Goal: Task Accomplishment & Management: Complete application form

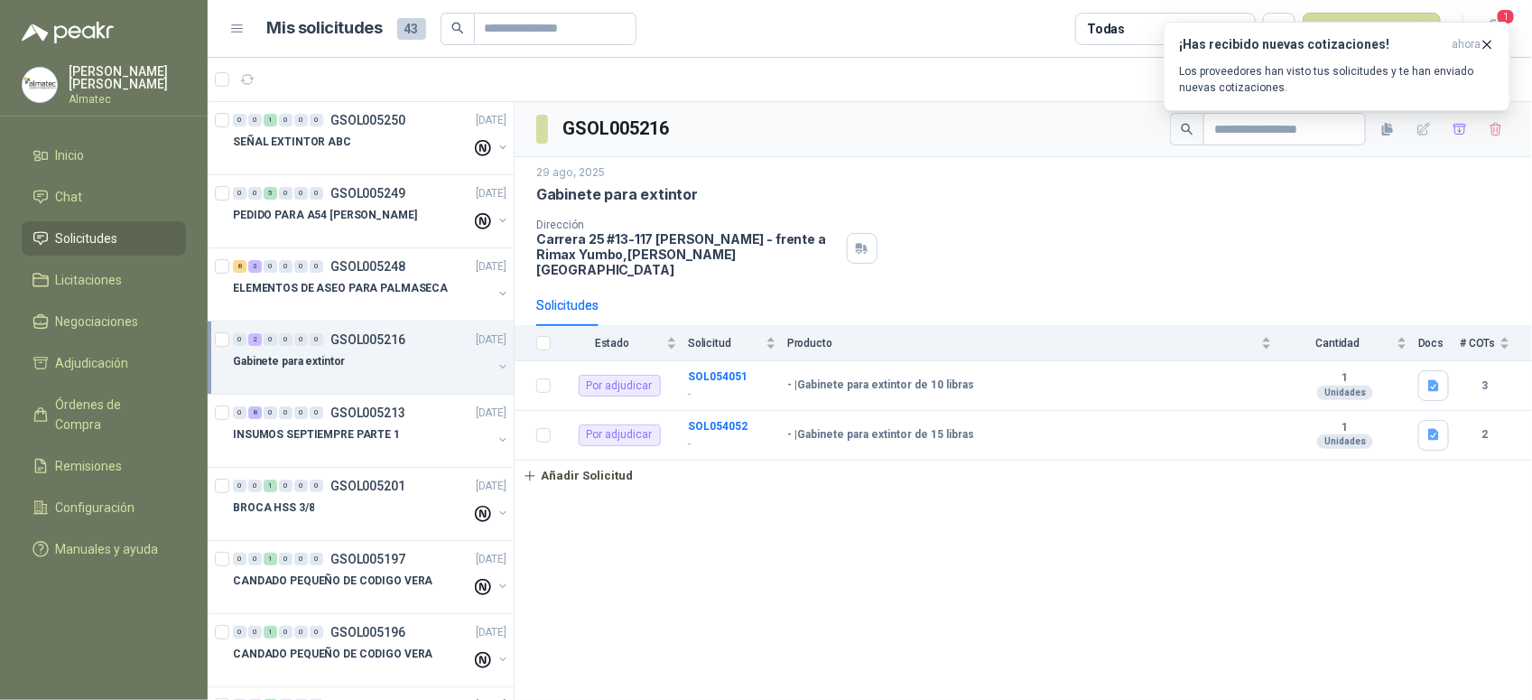
scroll to position [1, 0]
click at [1203, 51] on h3 "¡Has recibido nuevas cotizaciones!" at bounding box center [1311, 44] width 265 height 15
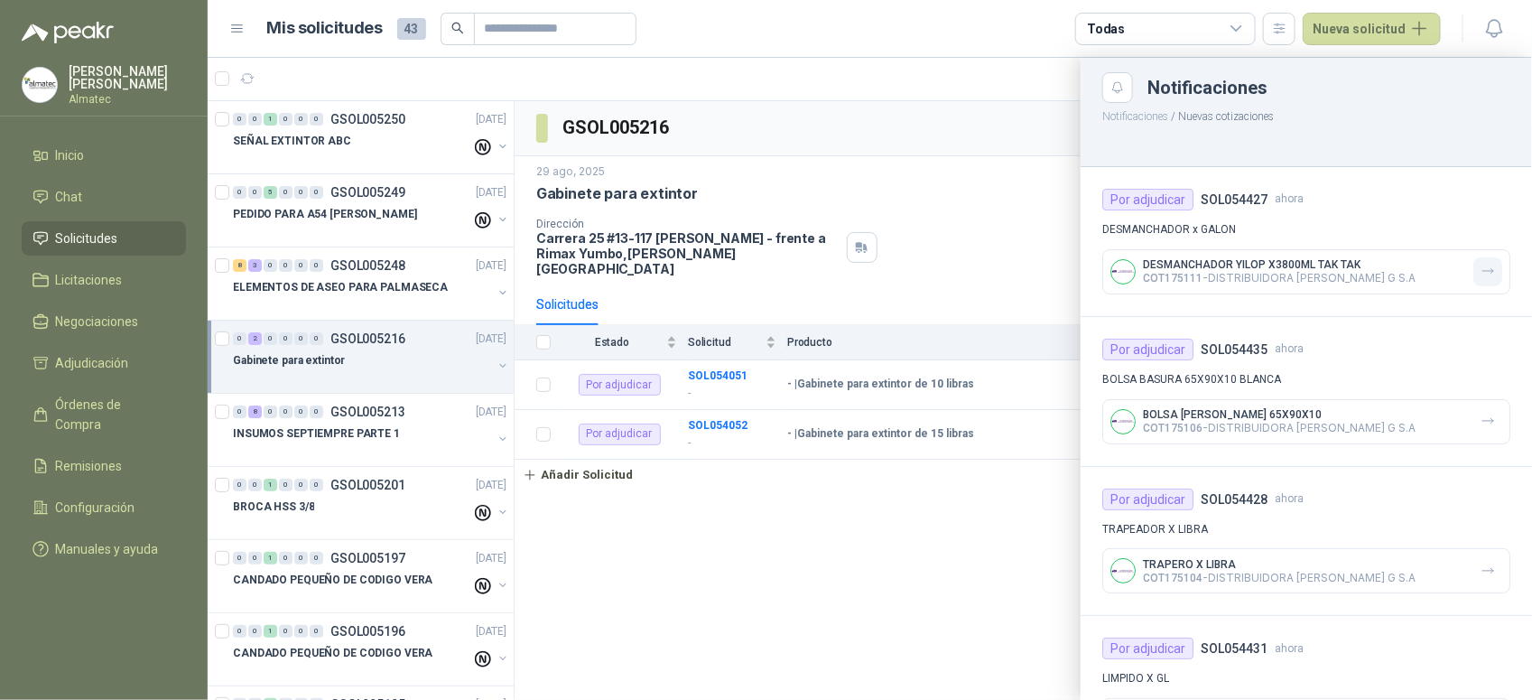
click at [1482, 282] on button "button" at bounding box center [1488, 271] width 29 height 29
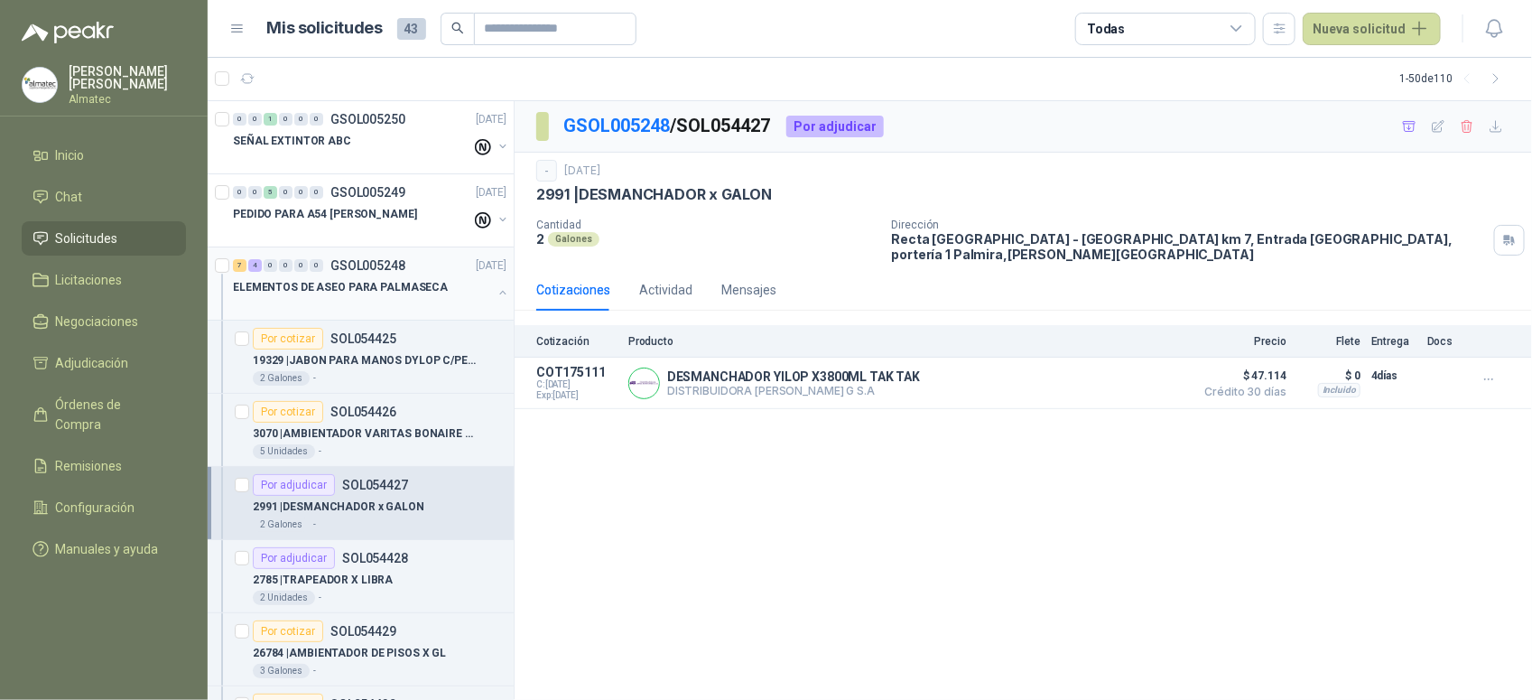
click at [496, 289] on button "button" at bounding box center [503, 292] width 14 height 14
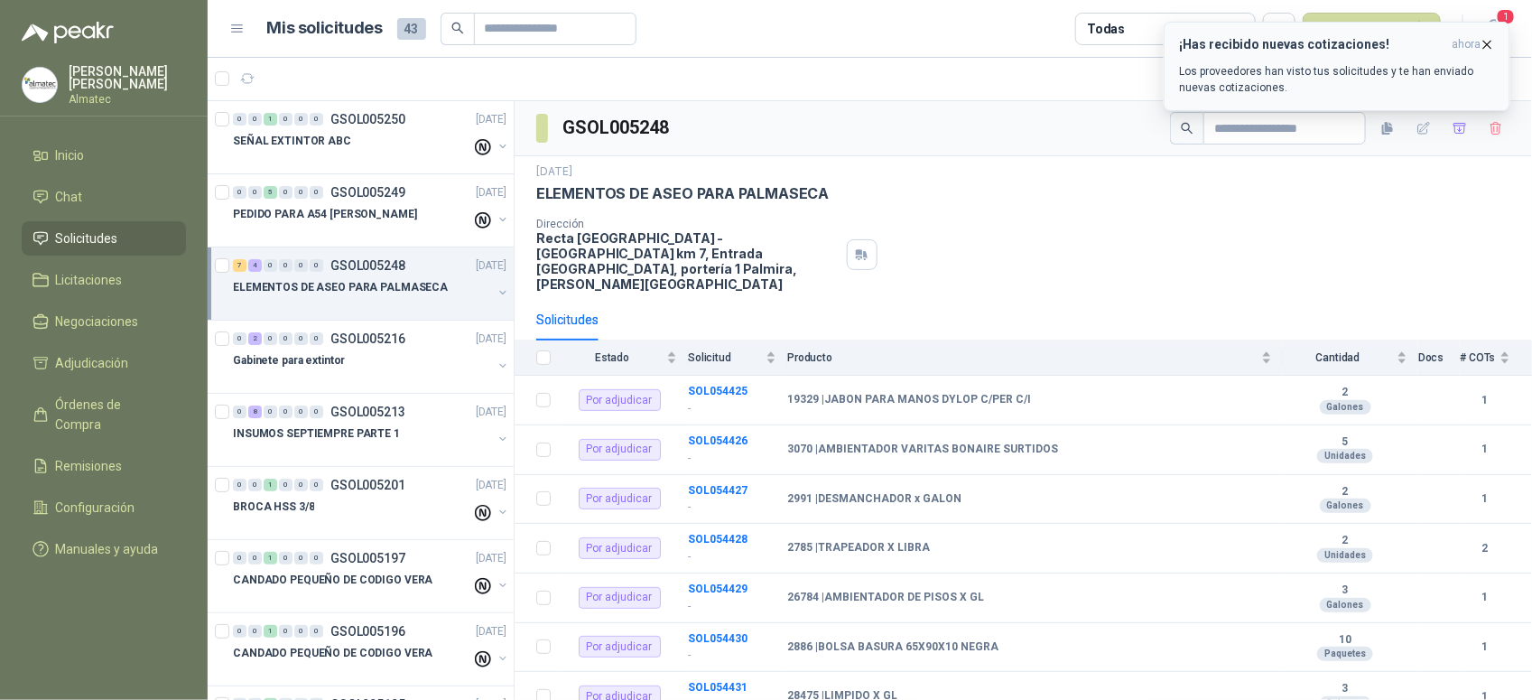
click at [1486, 33] on button "¡Has recibido nuevas cotizaciones! ahora Los proveedores han visto tus solicitu…" at bounding box center [1337, 66] width 347 height 89
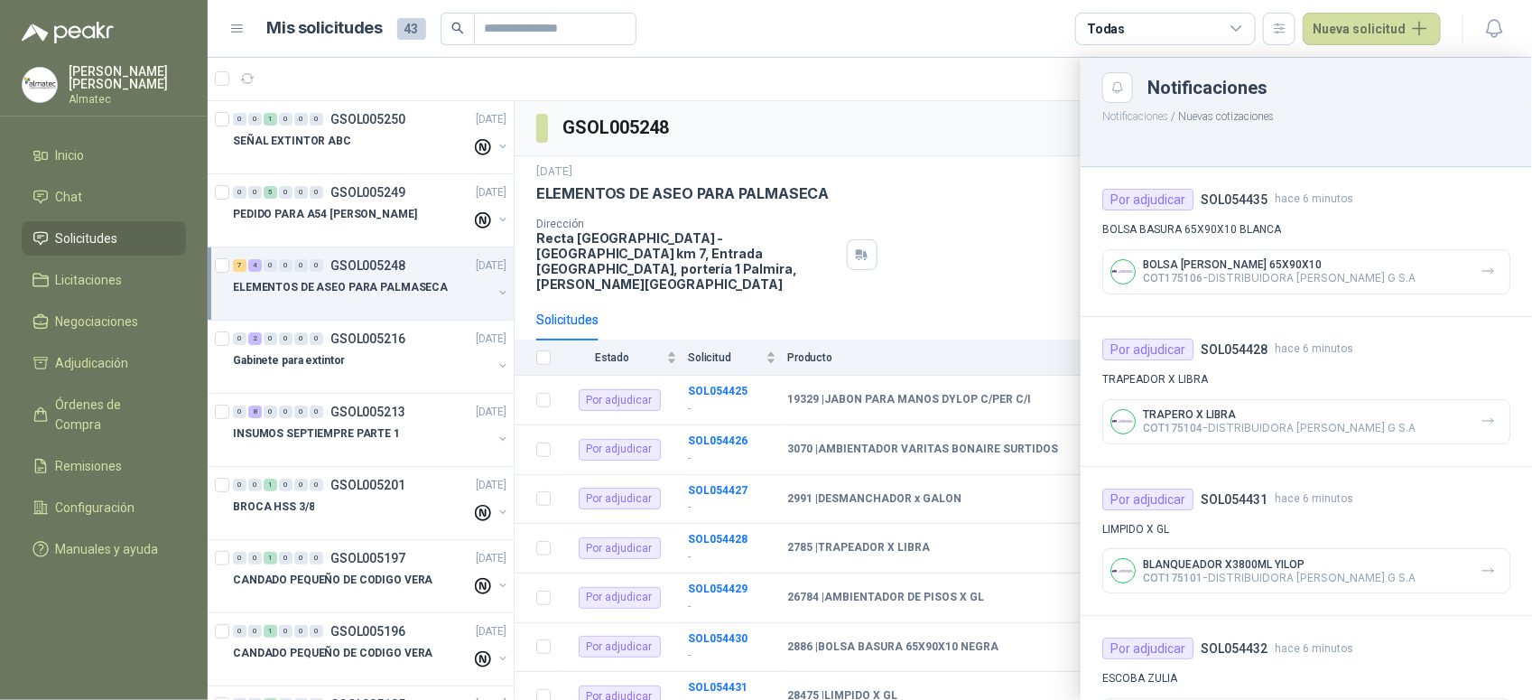
drag, startPoint x: 1044, startPoint y: 136, endPoint x: 1011, endPoint y: 136, distance: 32.5
click at [1044, 136] on div at bounding box center [870, 379] width 1325 height 642
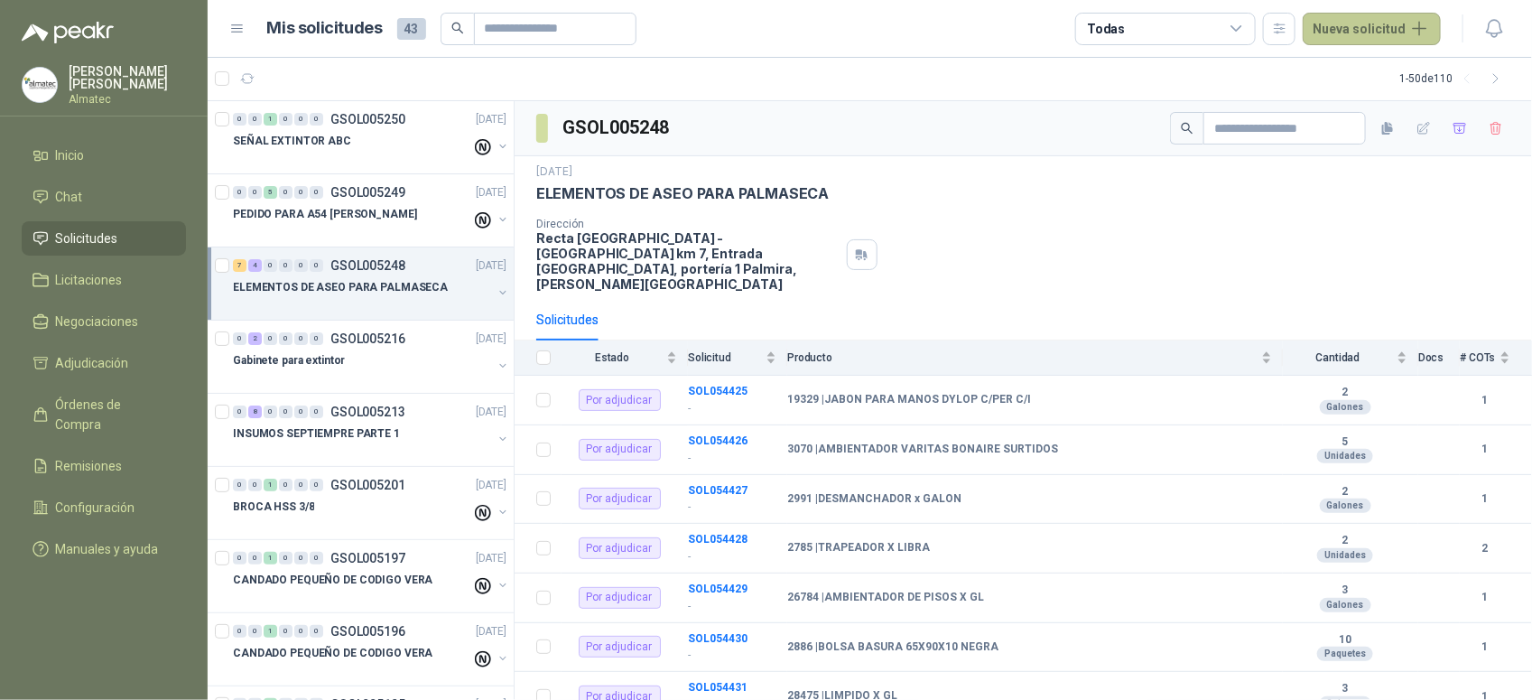
click at [1404, 28] on button "Nueva solicitud" at bounding box center [1372, 29] width 138 height 33
click at [1384, 82] on link "Solicitud" at bounding box center [1394, 72] width 154 height 32
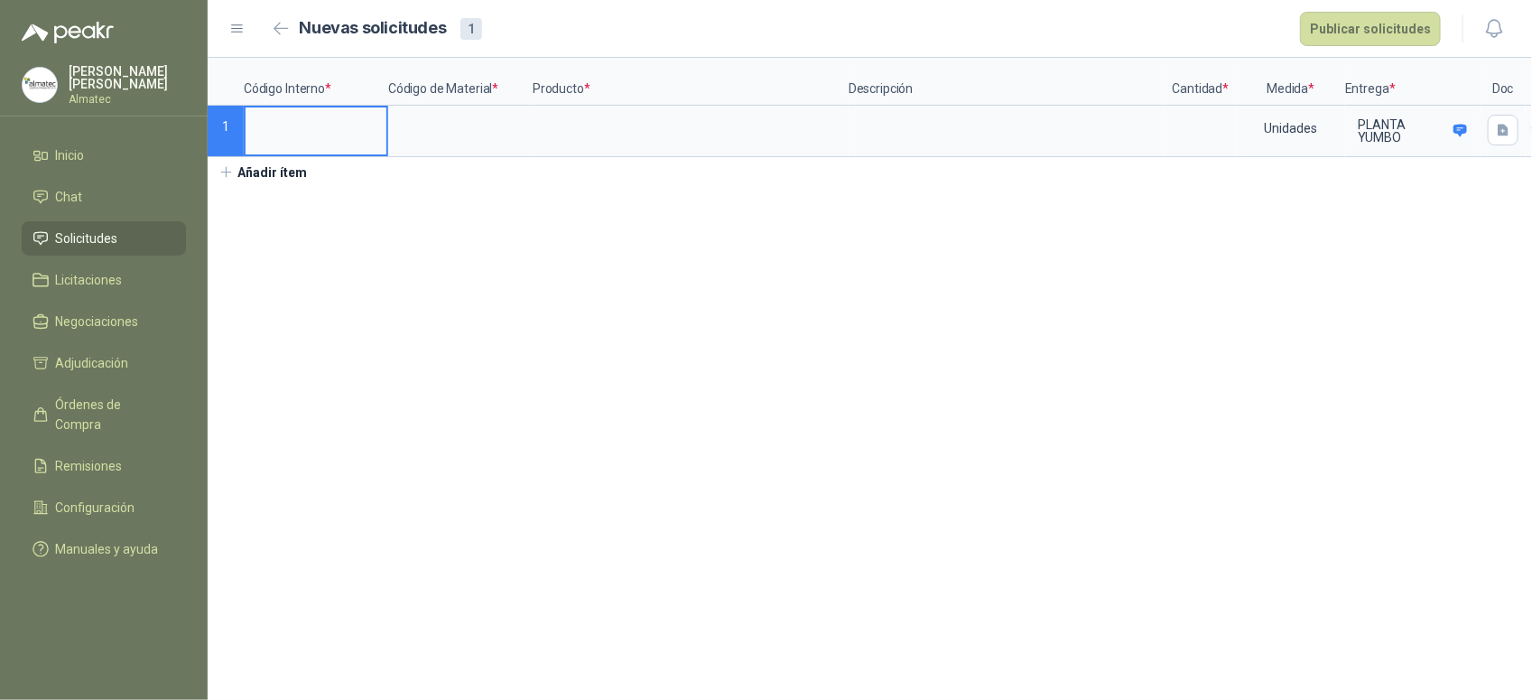
click at [317, 124] on input at bounding box center [316, 124] width 141 height 35
click at [1199, 120] on input at bounding box center [1201, 124] width 69 height 35
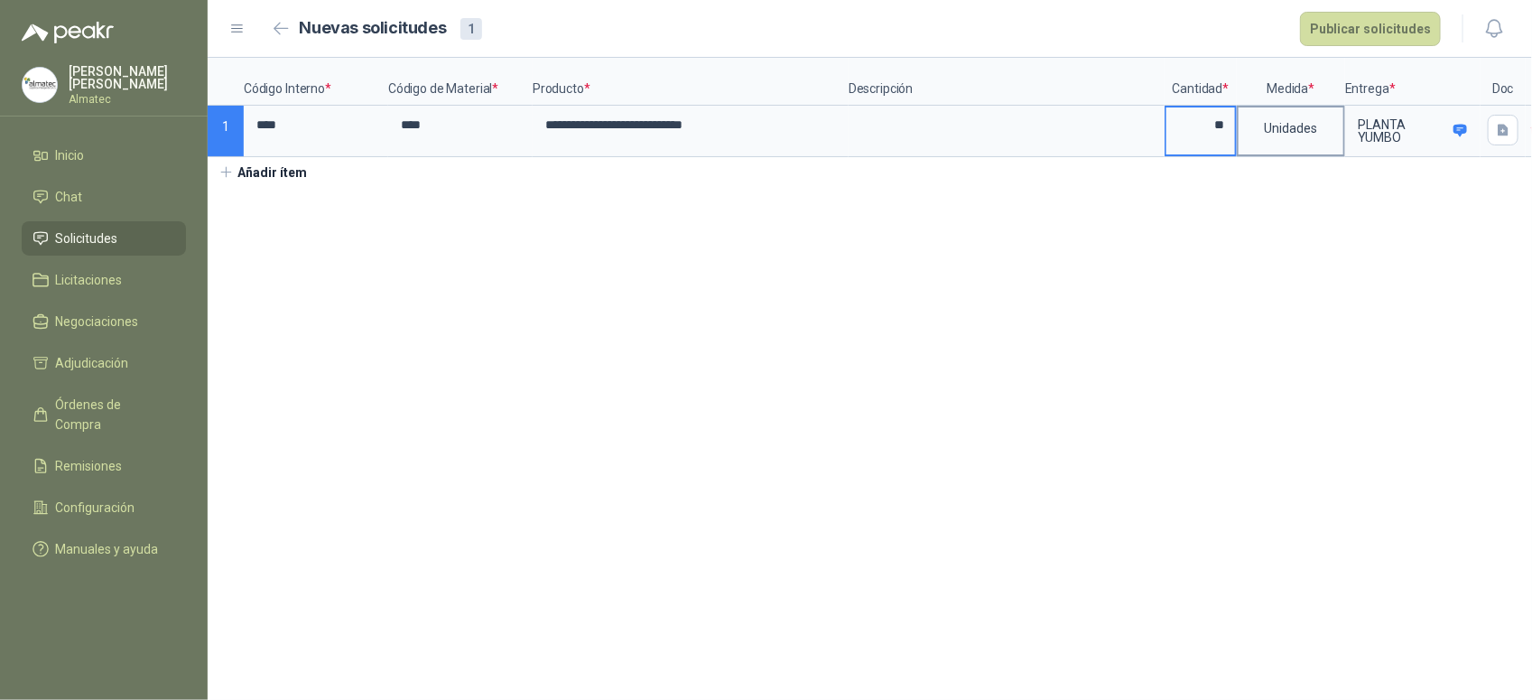
type input "**"
click at [1283, 138] on div "Unidades" at bounding box center [1291, 128] width 105 height 42
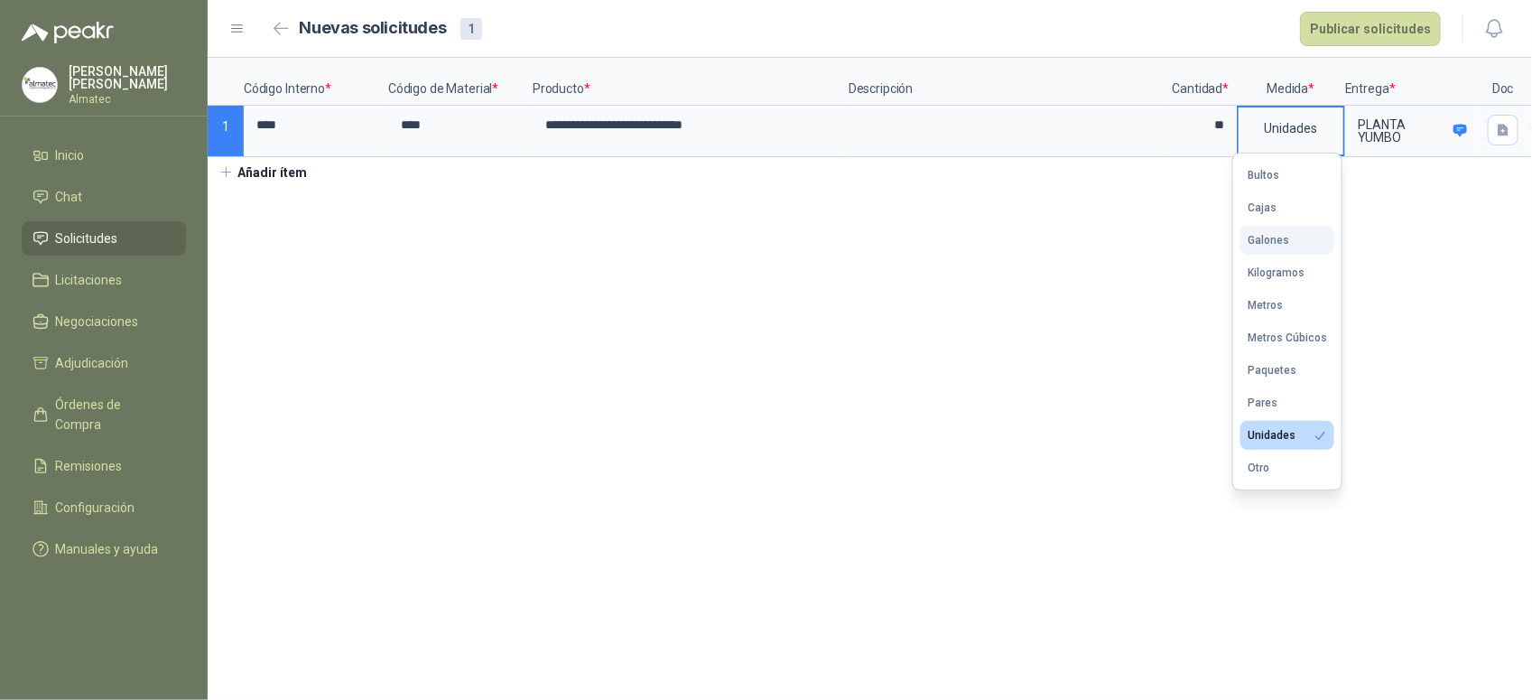
click at [1271, 240] on div "Galones" at bounding box center [1269, 240] width 42 height 13
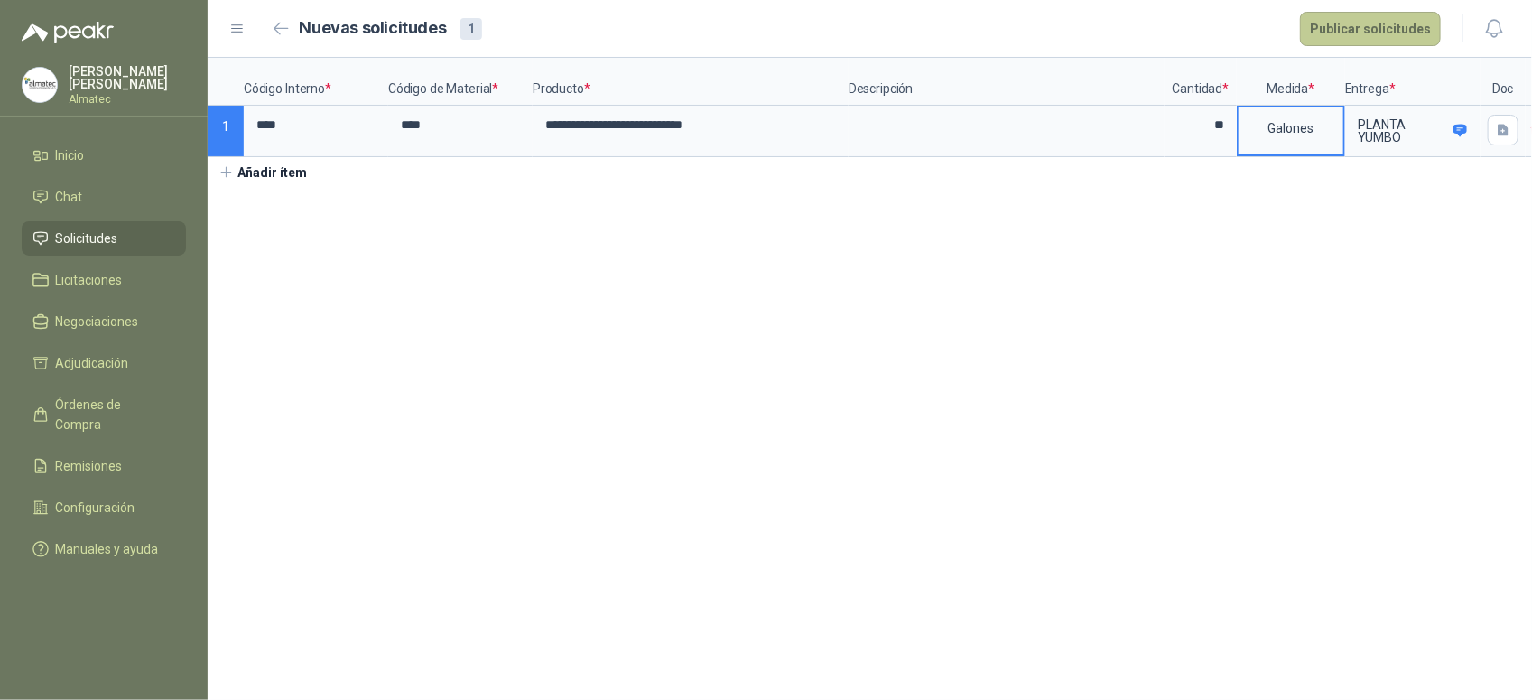
click at [1384, 24] on button "Publicar solicitudes" at bounding box center [1370, 29] width 141 height 34
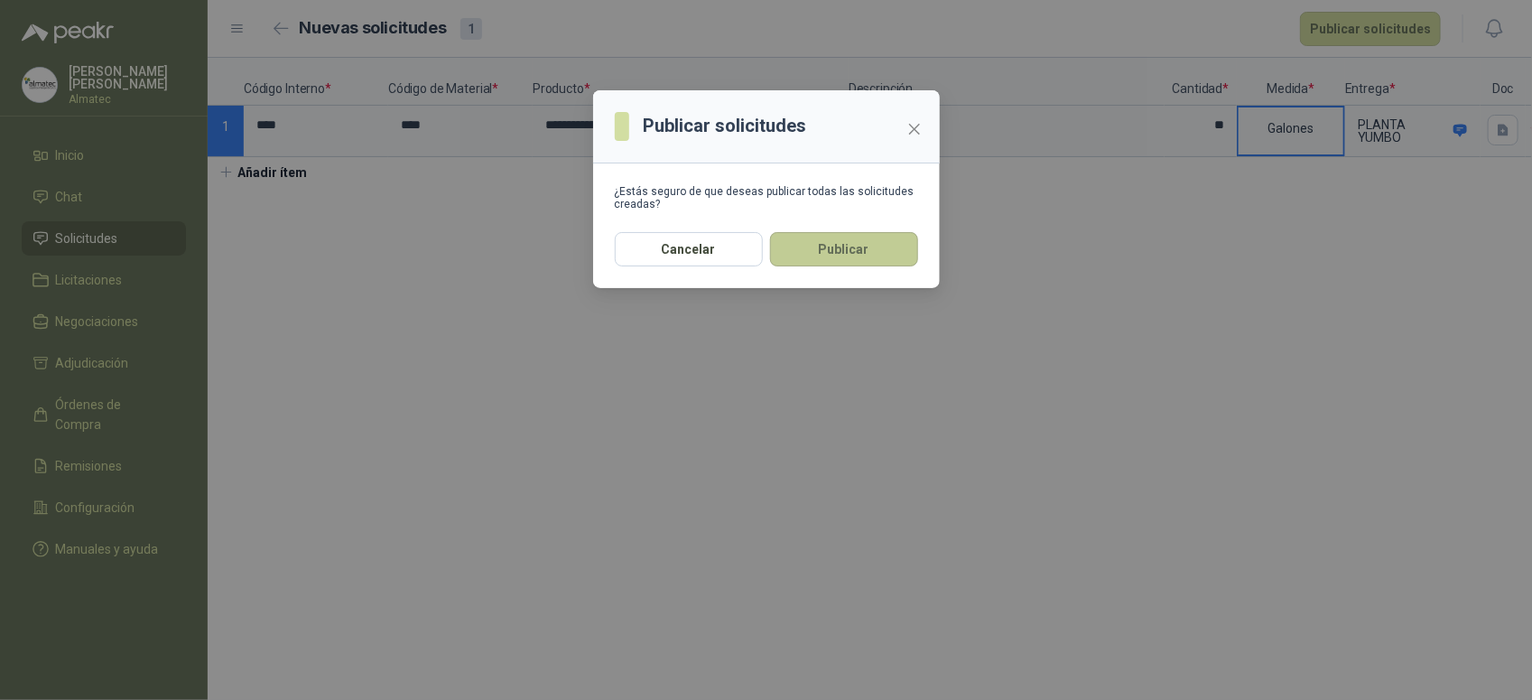
click at [862, 251] on button "Publicar" at bounding box center [844, 249] width 148 height 34
